Goal: Task Accomplishment & Management: Use online tool/utility

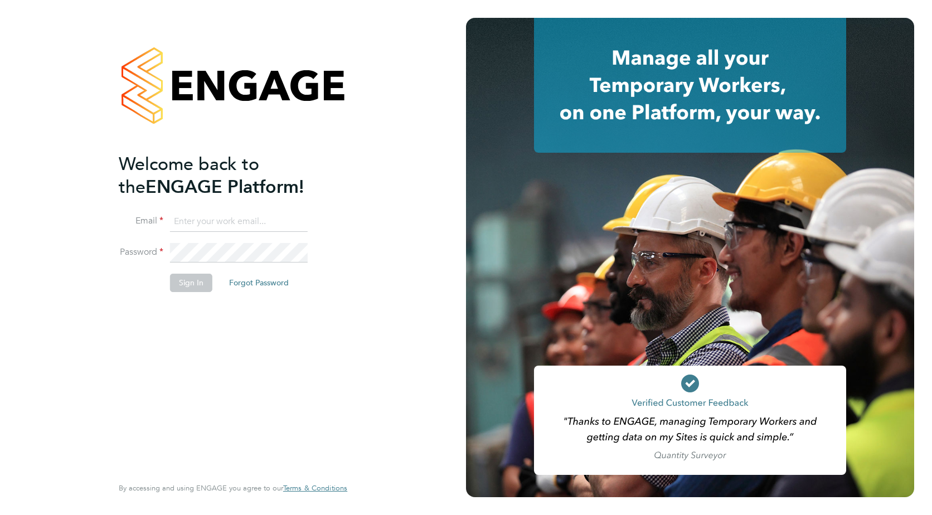
type input "[PERSON_NAME][EMAIL_ADDRESS][PERSON_NAME][DOMAIN_NAME]"
click at [186, 280] on button "Sign In" at bounding box center [191, 283] width 42 height 18
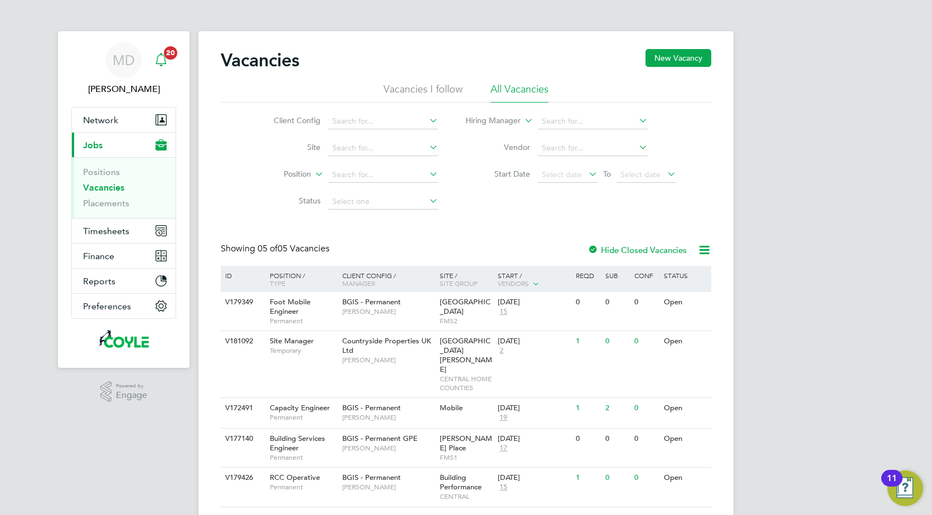
click at [156, 62] on icon "Main navigation" at bounding box center [160, 59] width 13 height 13
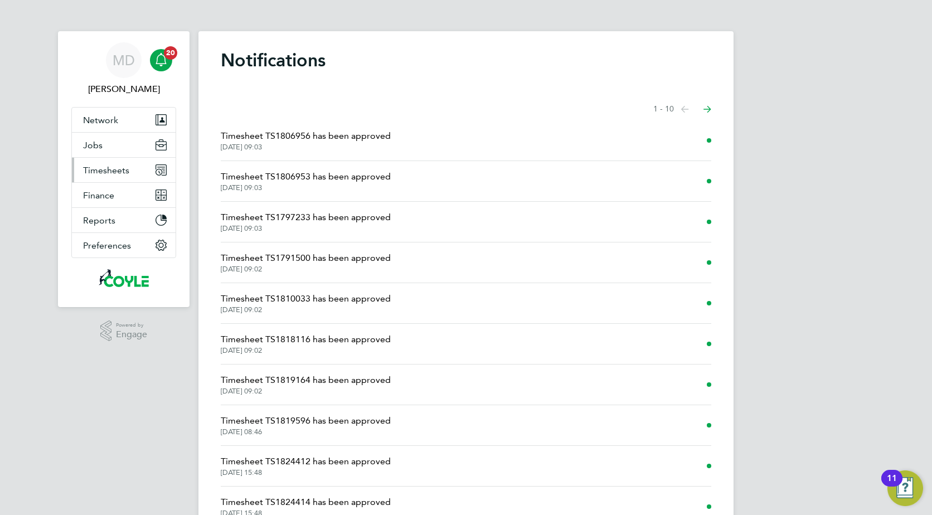
click at [87, 173] on span "Timesheets" at bounding box center [106, 170] width 46 height 11
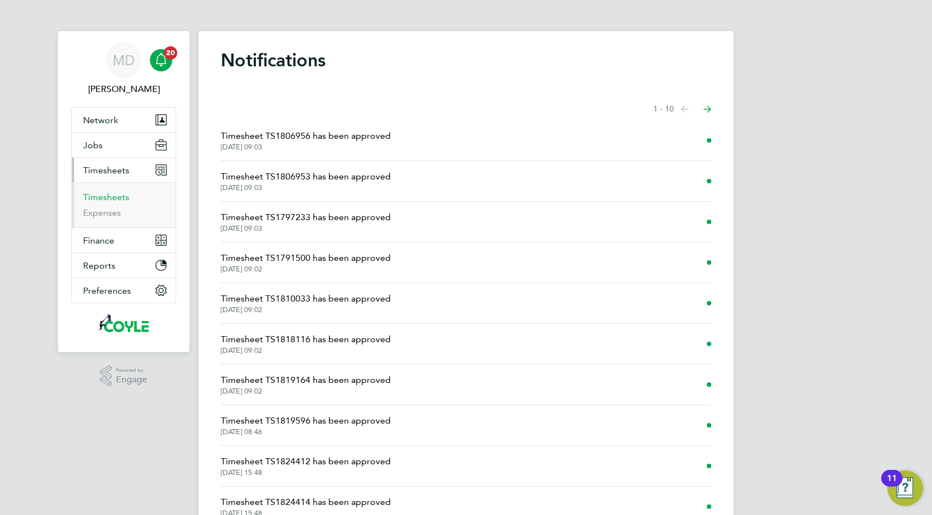
click at [95, 200] on link "Timesheets" at bounding box center [106, 197] width 46 height 11
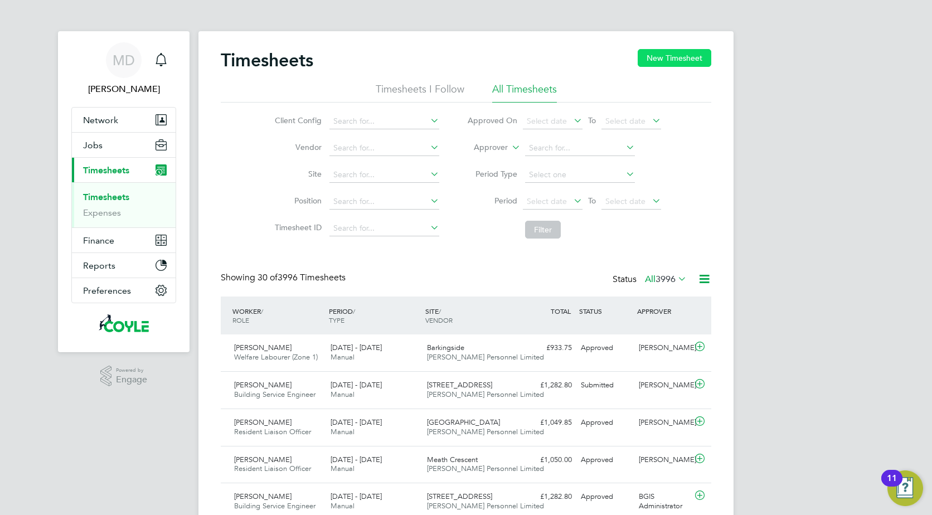
click at [662, 60] on button "New Timesheet" at bounding box center [675, 58] width 74 height 18
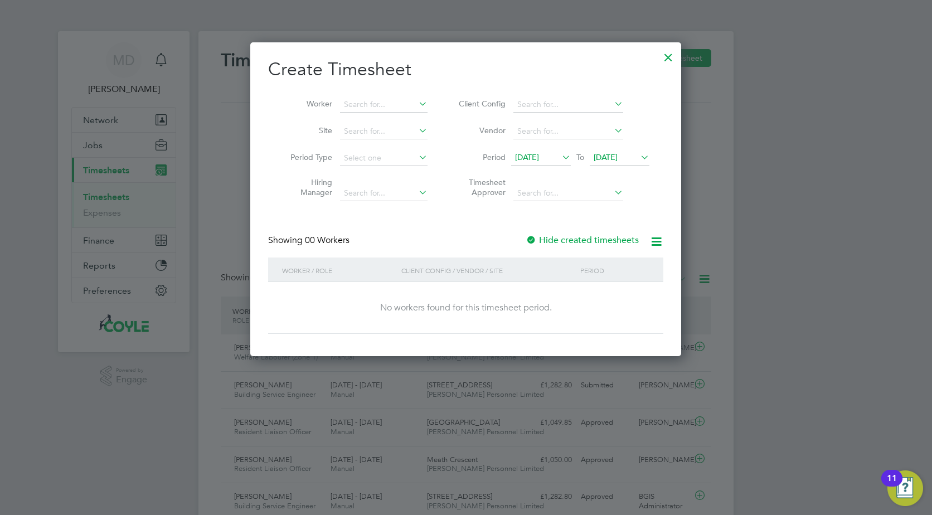
click at [618, 159] on span "17 Sep 2025" at bounding box center [606, 157] width 24 height 10
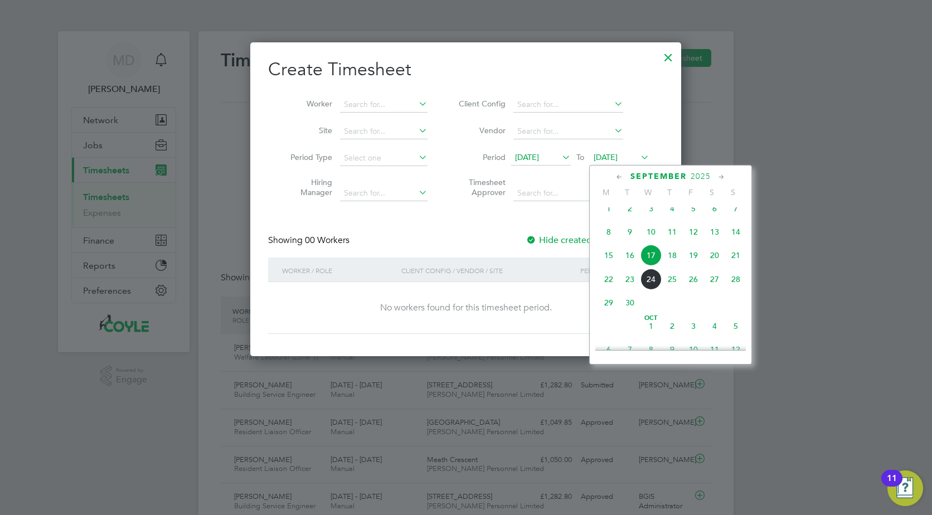
click at [735, 263] on span "21" at bounding box center [735, 255] width 21 height 21
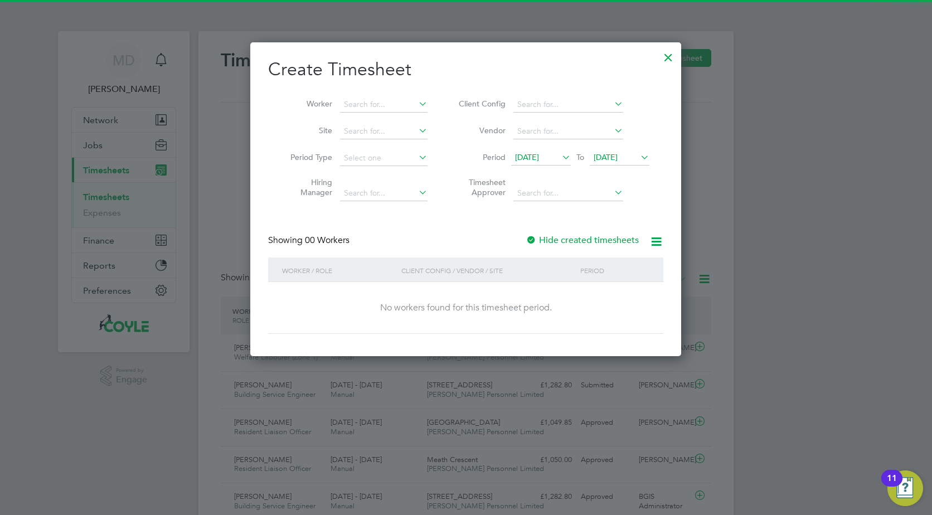
click at [539, 159] on span "10 Sep 2025" at bounding box center [527, 157] width 24 height 10
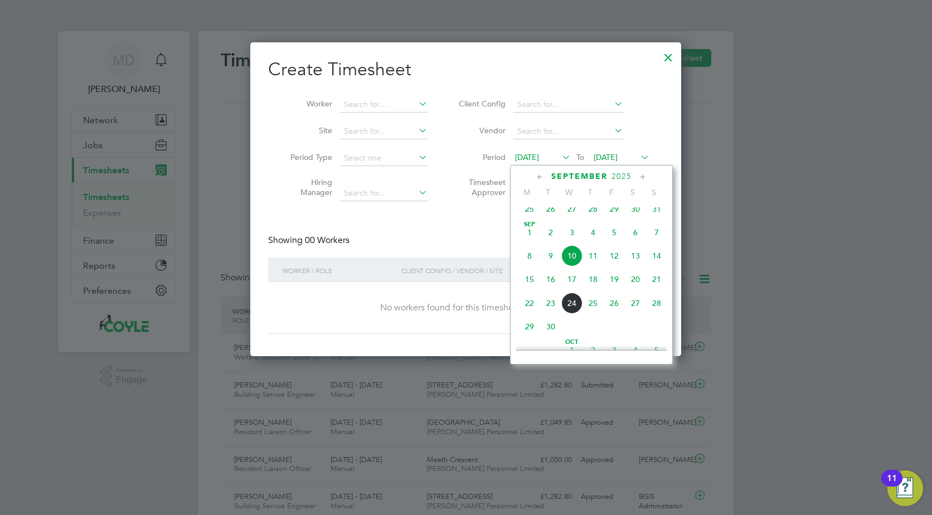
click at [531, 290] on span "15" at bounding box center [529, 279] width 21 height 21
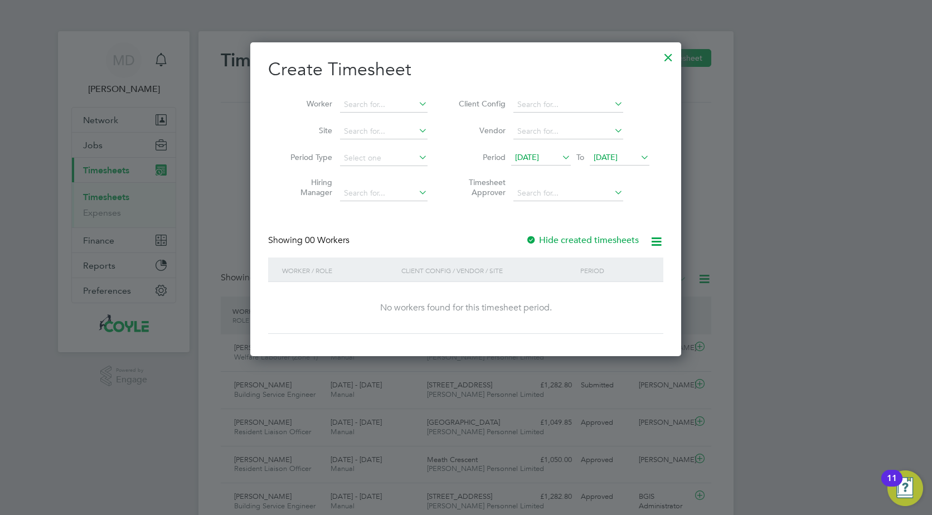
click at [670, 56] on div at bounding box center [668, 55] width 20 height 20
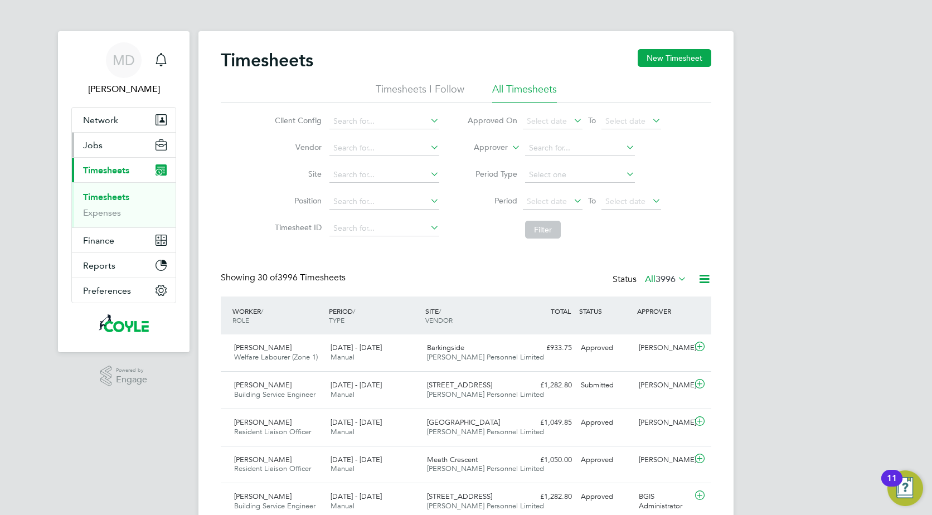
click at [90, 149] on span "Jobs" at bounding box center [93, 145] width 20 height 11
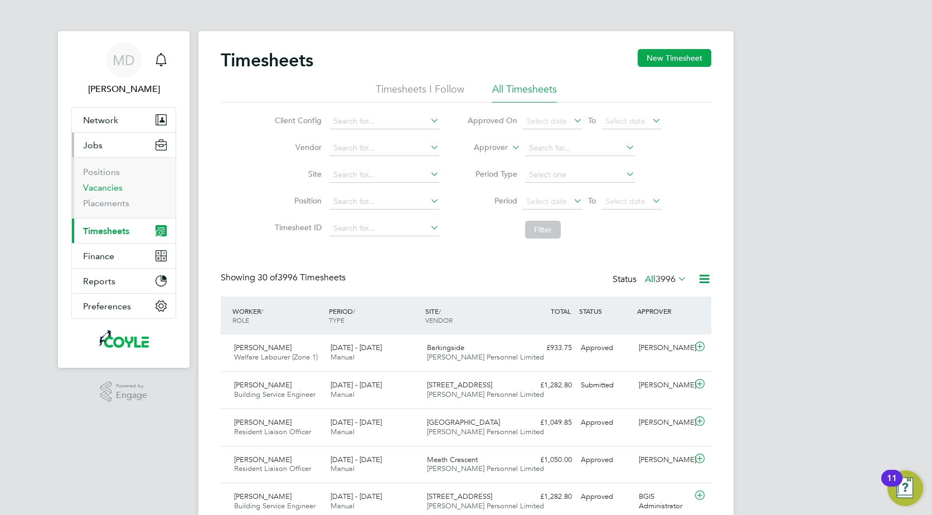
click at [92, 189] on link "Vacancies" at bounding box center [103, 187] width 40 height 11
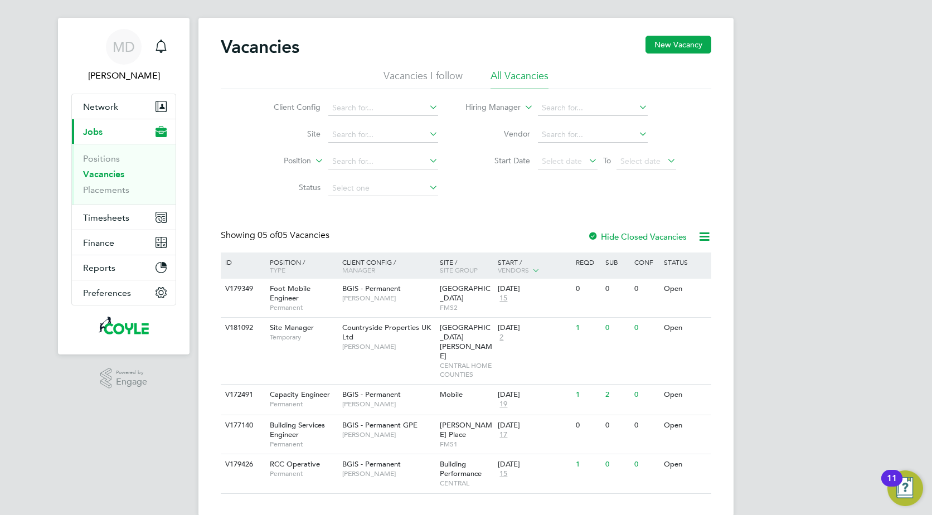
click at [595, 234] on div at bounding box center [593, 237] width 11 height 11
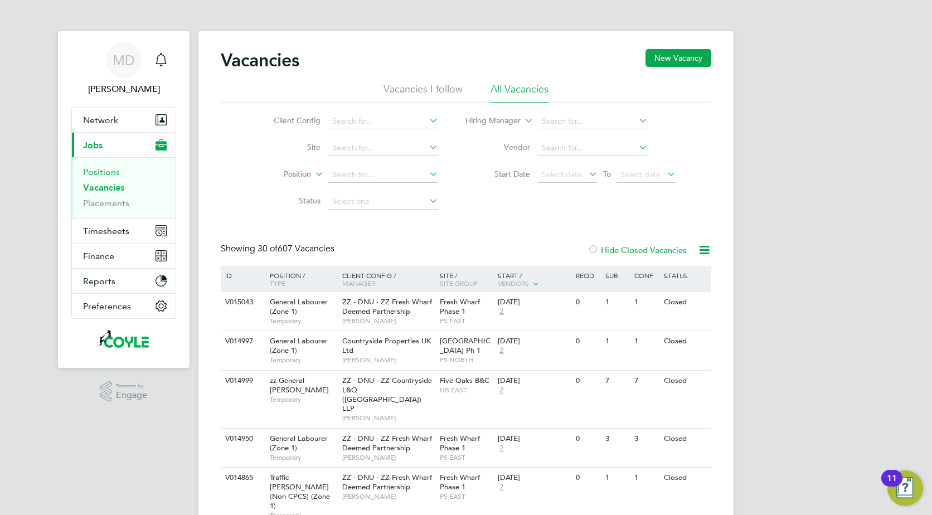
click at [93, 173] on link "Positions" at bounding box center [101, 172] width 37 height 11
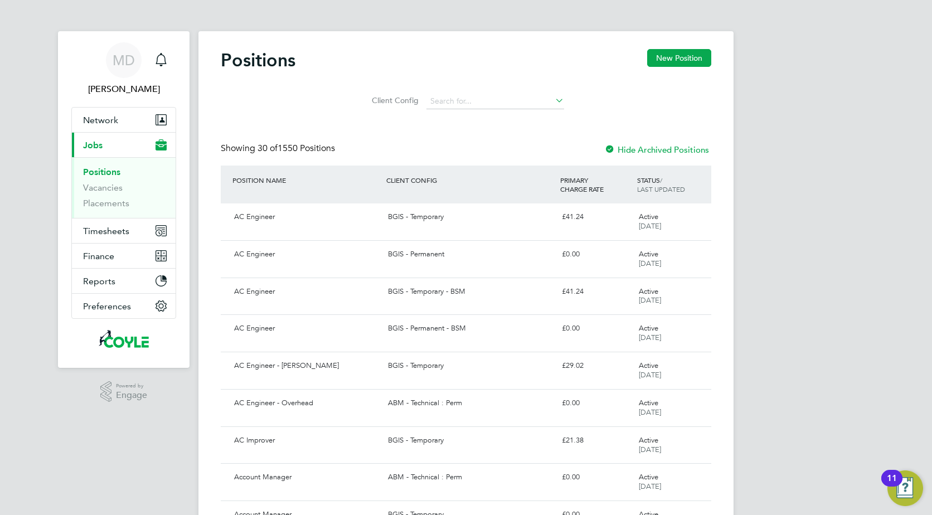
click at [99, 210] on ul "Positions Vacancies Placements" at bounding box center [124, 187] width 104 height 61
click at [97, 202] on link "Placements" at bounding box center [106, 203] width 46 height 11
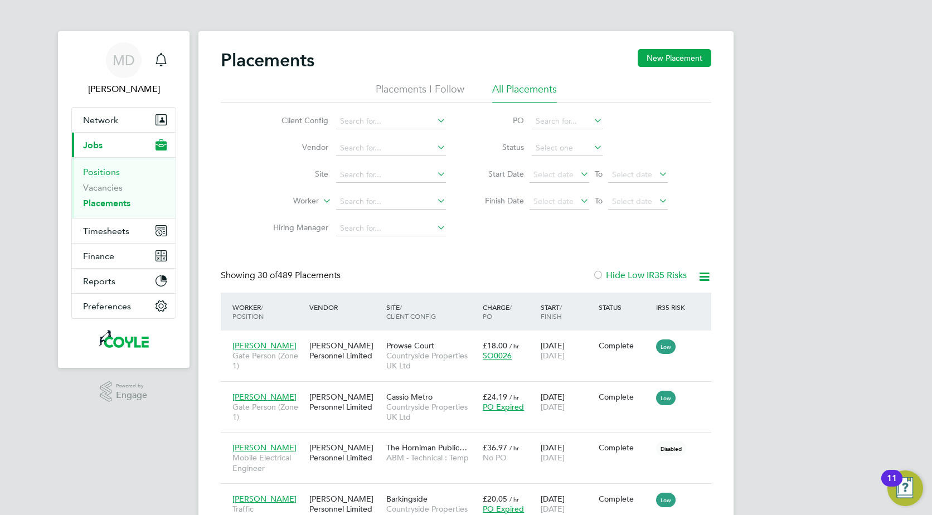
click at [90, 173] on link "Positions" at bounding box center [101, 172] width 37 height 11
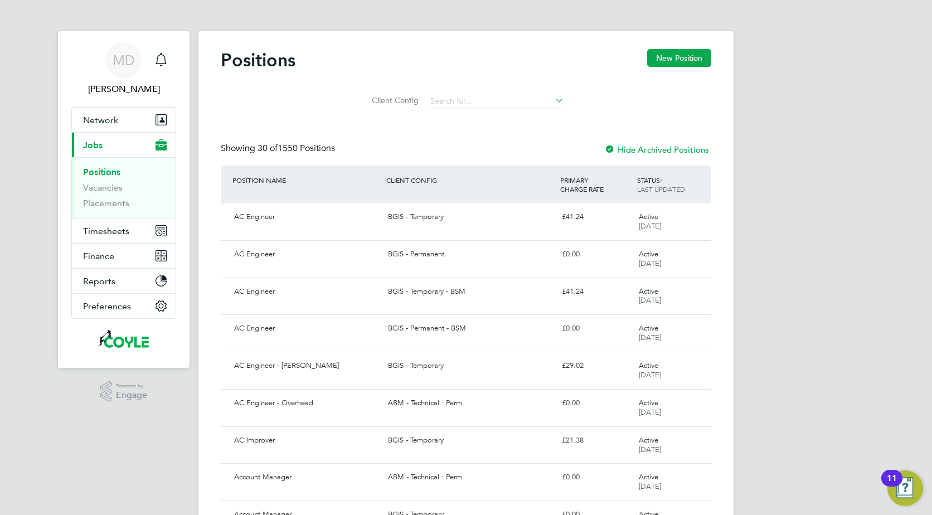
click at [86, 143] on span "Jobs" at bounding box center [93, 145] width 20 height 11
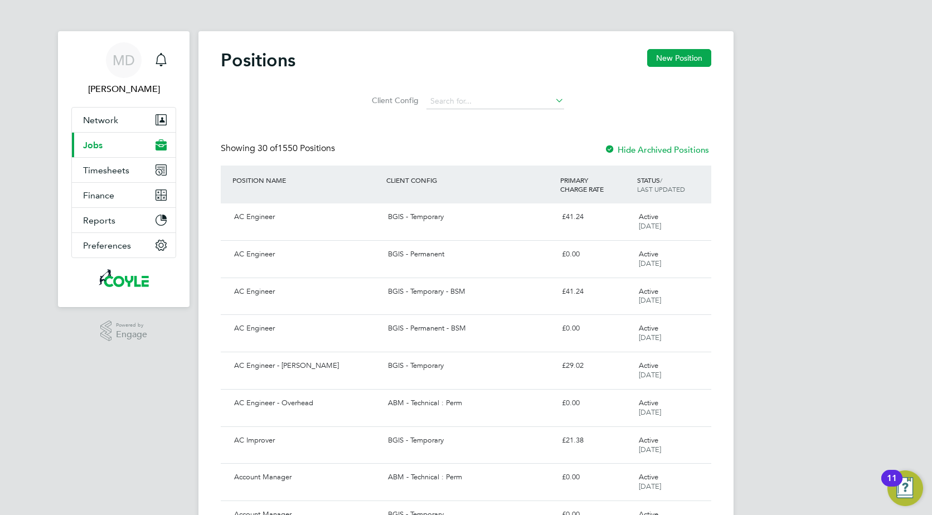
click at [86, 143] on span "Jobs" at bounding box center [93, 145] width 20 height 11
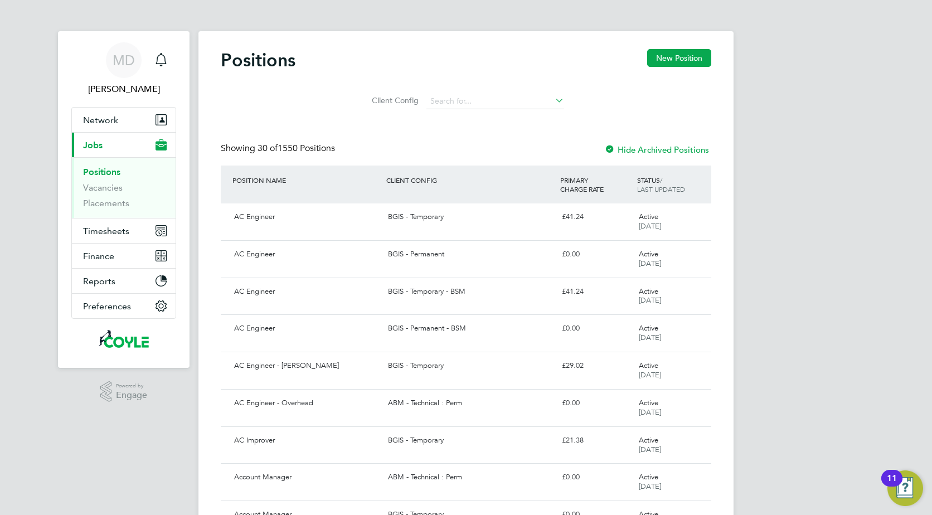
click at [607, 147] on div at bounding box center [609, 150] width 11 height 11
click at [673, 61] on button "New Position" at bounding box center [679, 58] width 64 height 18
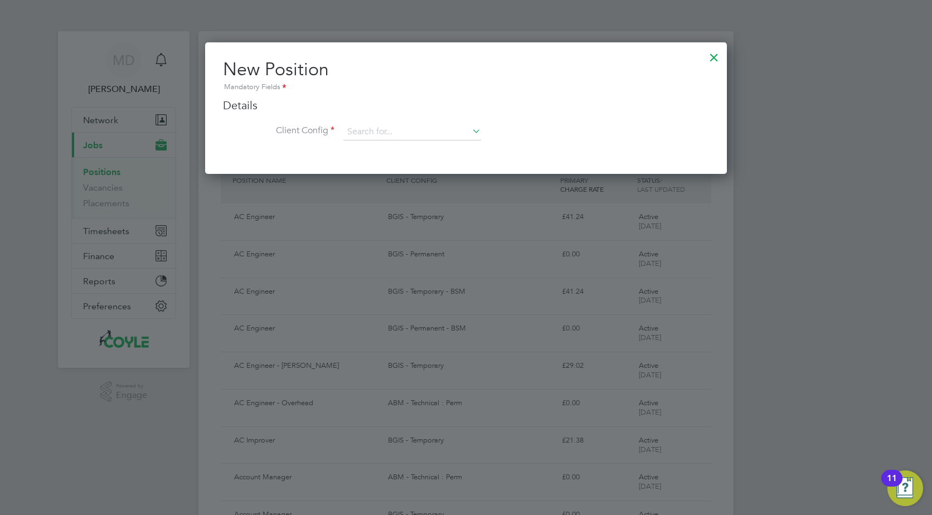
click at [714, 56] on div at bounding box center [714, 55] width 20 height 20
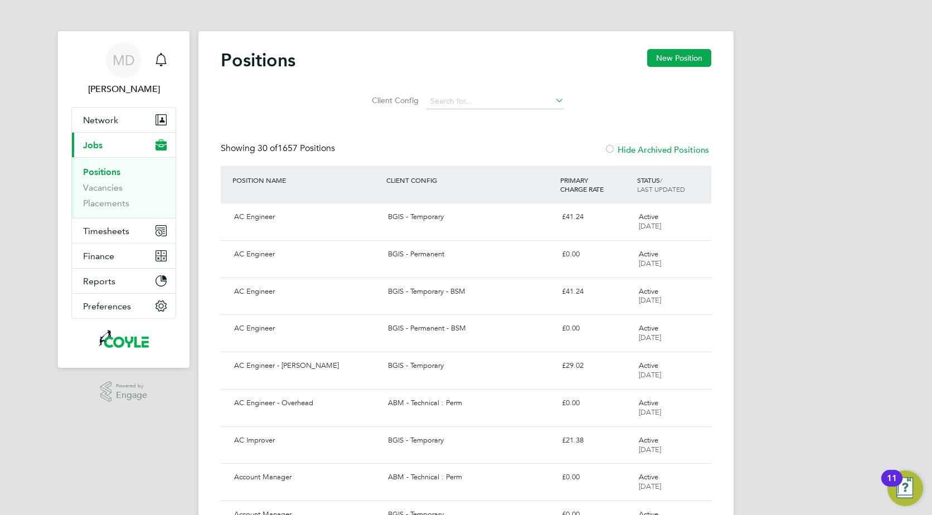
click at [92, 174] on link "Positions" at bounding box center [101, 172] width 37 height 11
click at [91, 149] on span "Jobs" at bounding box center [93, 145] width 20 height 11
drag, startPoint x: 104, startPoint y: 112, endPoint x: 103, endPoint y: 123, distance: 10.7
click at [104, 113] on button "Network" at bounding box center [124, 120] width 104 height 25
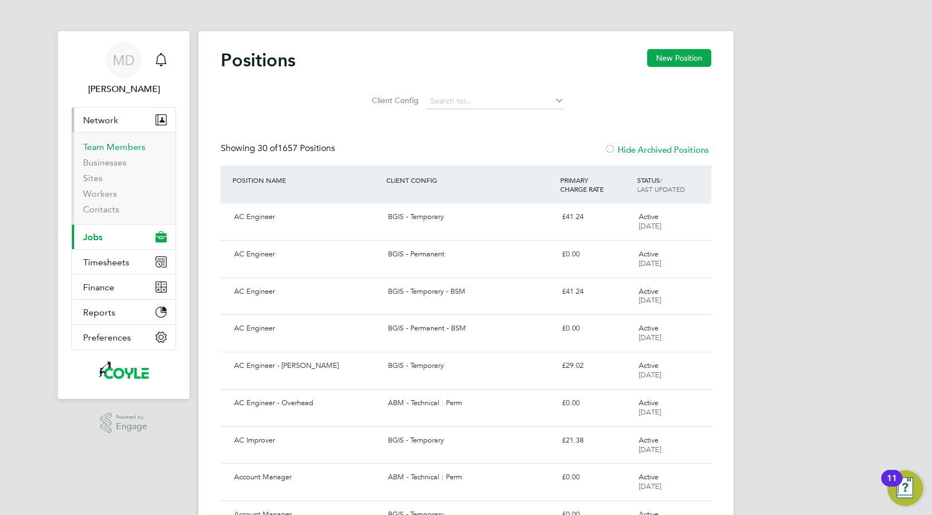
click at [90, 148] on link "Team Members" at bounding box center [114, 147] width 62 height 11
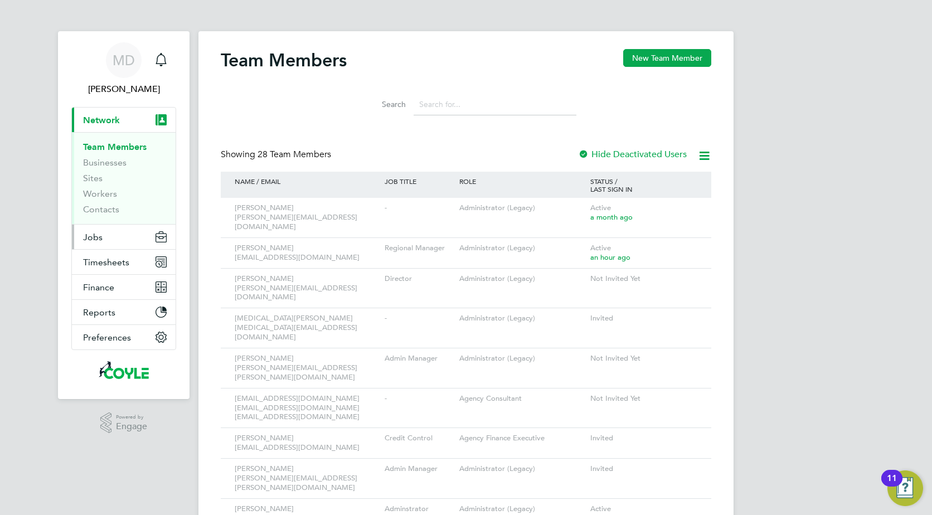
click at [86, 233] on span "Jobs" at bounding box center [93, 237] width 20 height 11
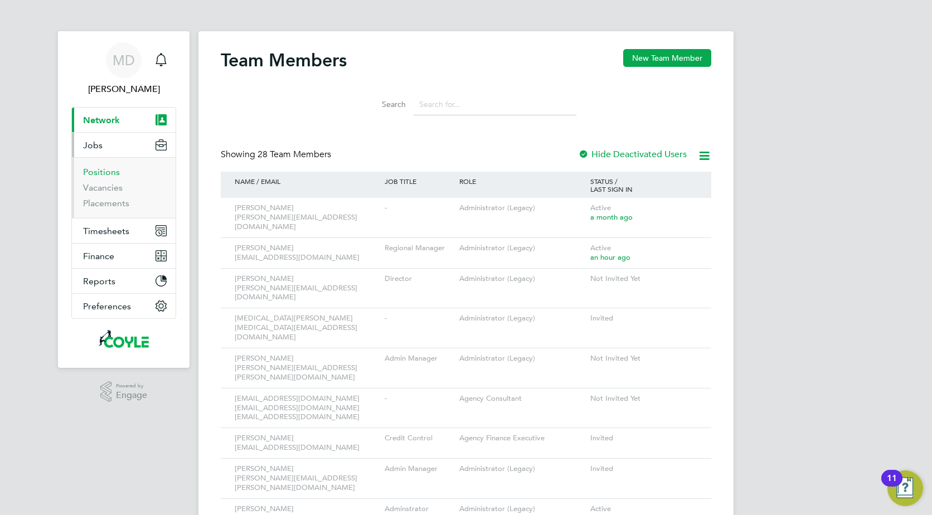
click at [94, 173] on link "Positions" at bounding box center [101, 172] width 37 height 11
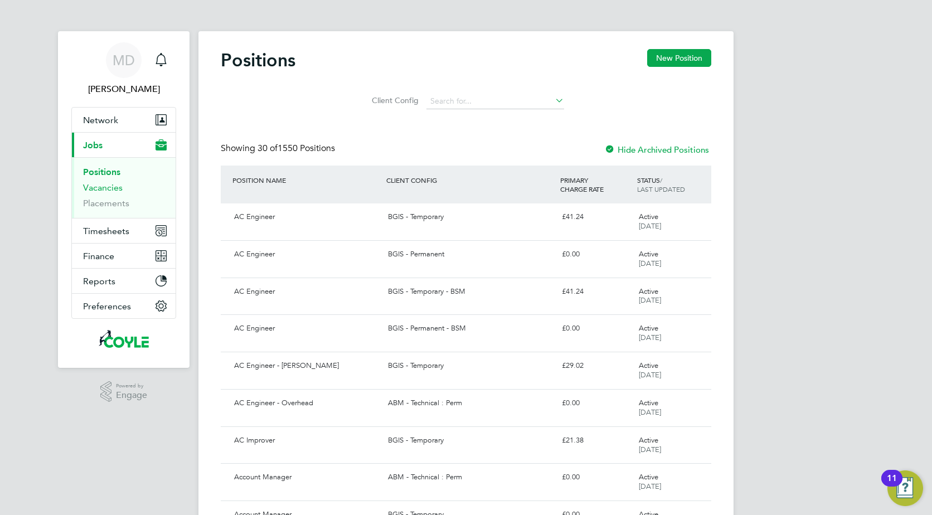
click at [98, 186] on link "Vacancies" at bounding box center [103, 187] width 40 height 11
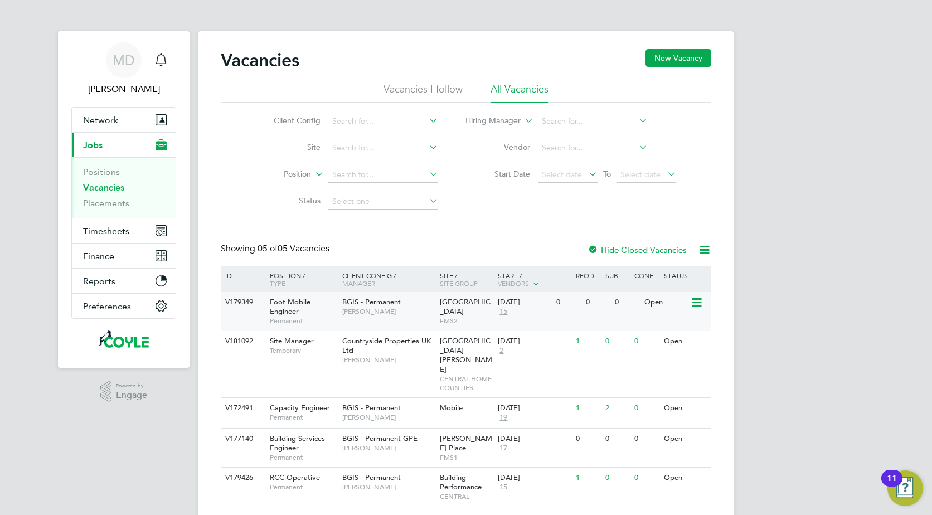
scroll to position [13, 0]
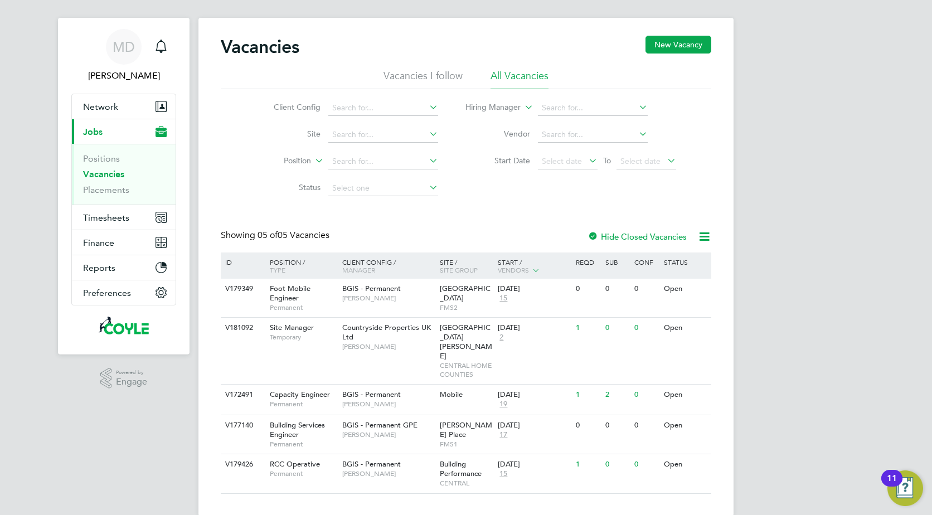
click at [709, 236] on icon at bounding box center [705, 237] width 14 height 14
click at [667, 267] on li "Download Vacancies Report" at bounding box center [653, 263] width 113 height 16
